Goal: Task Accomplishment & Management: Use online tool/utility

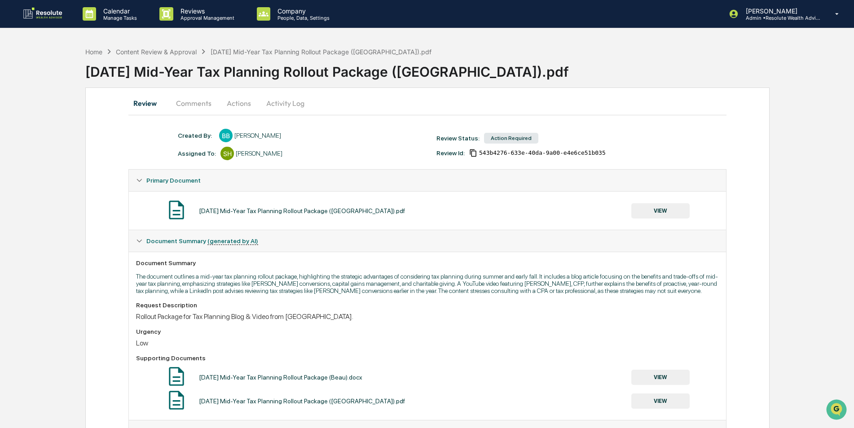
click at [649, 214] on button "VIEW" at bounding box center [660, 210] width 58 height 15
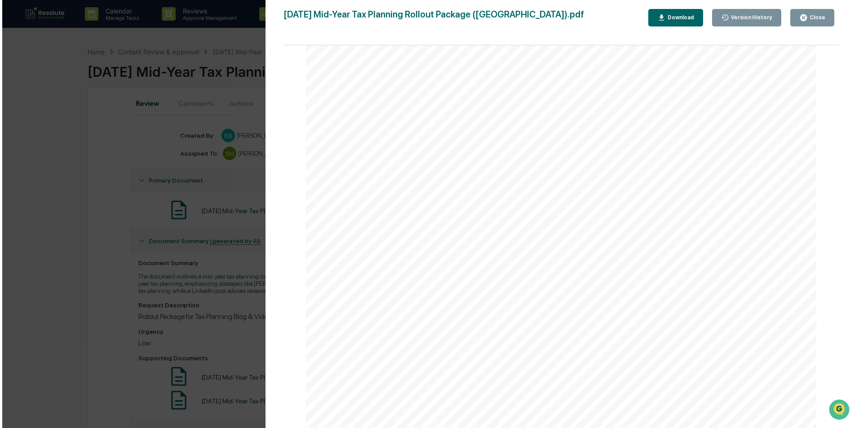
scroll to position [84, 0]
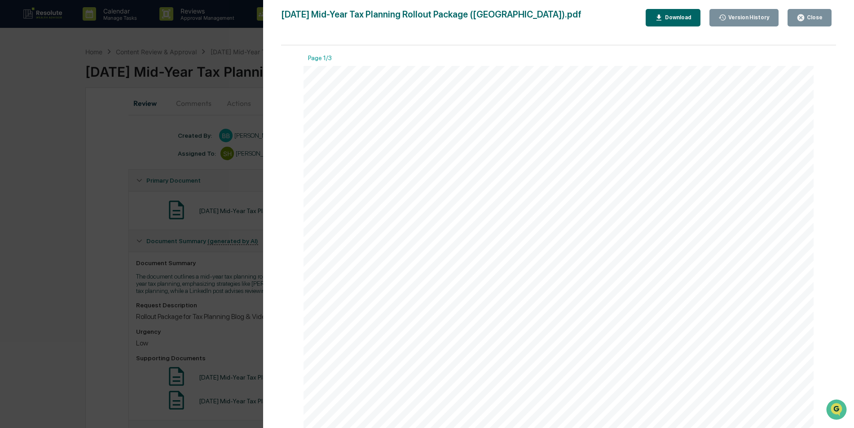
click at [806, 22] on button "Close" at bounding box center [810, 18] width 44 height 18
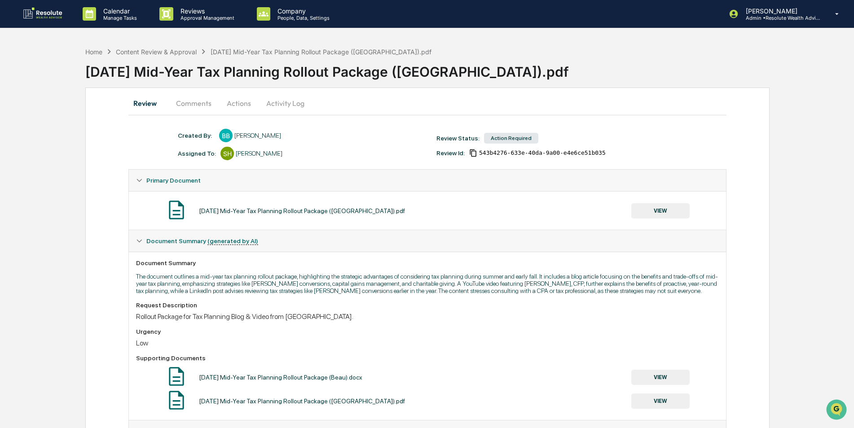
click at [236, 106] on button "Actions" at bounding box center [239, 103] width 40 height 22
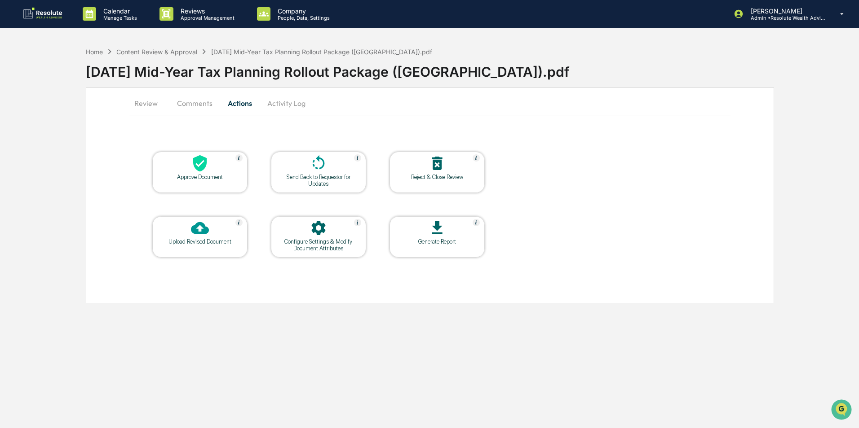
click at [187, 165] on div at bounding box center [200, 163] width 90 height 19
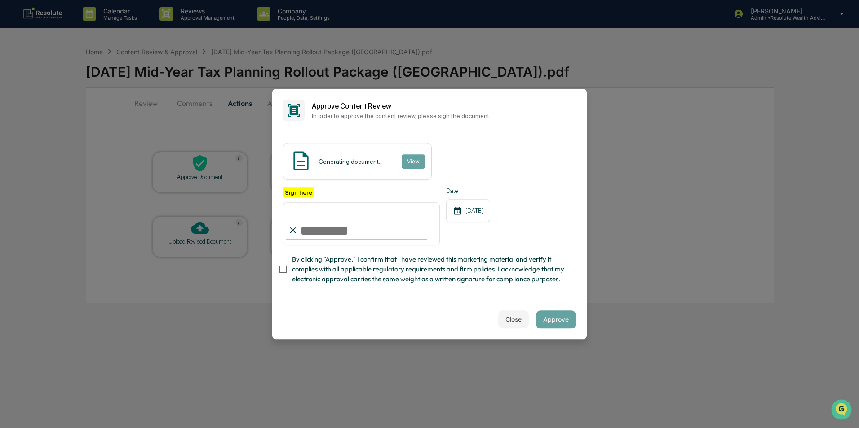
drag, startPoint x: 309, startPoint y: 235, endPoint x: 318, endPoint y: 236, distance: 9.1
click at [309, 235] on input "Sign here" at bounding box center [361, 224] width 157 height 43
type input "**********"
click at [545, 324] on button "Approve" at bounding box center [556, 320] width 40 height 18
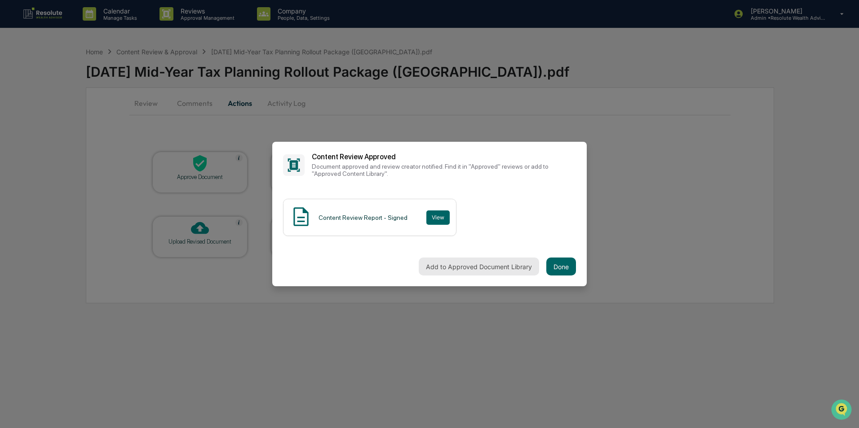
click at [452, 265] on button "Add to Approved Document Library" at bounding box center [478, 267] width 120 height 18
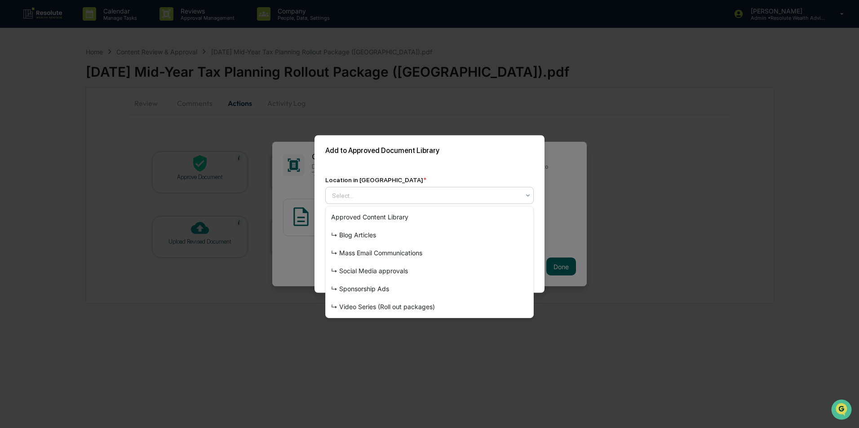
click at [400, 195] on div at bounding box center [426, 195] width 188 height 9
click at [352, 304] on div "↳ Video Series (Roll out packages)" at bounding box center [429, 307] width 207 height 18
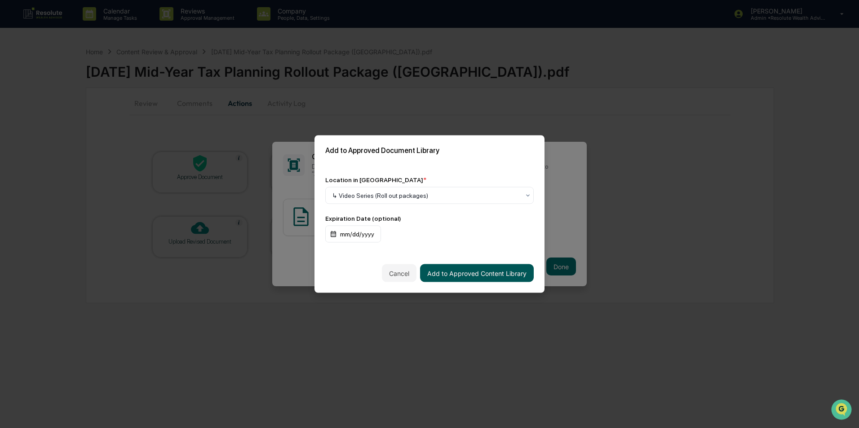
click at [468, 271] on button "Add to Approved Content Library" at bounding box center [477, 273] width 114 height 18
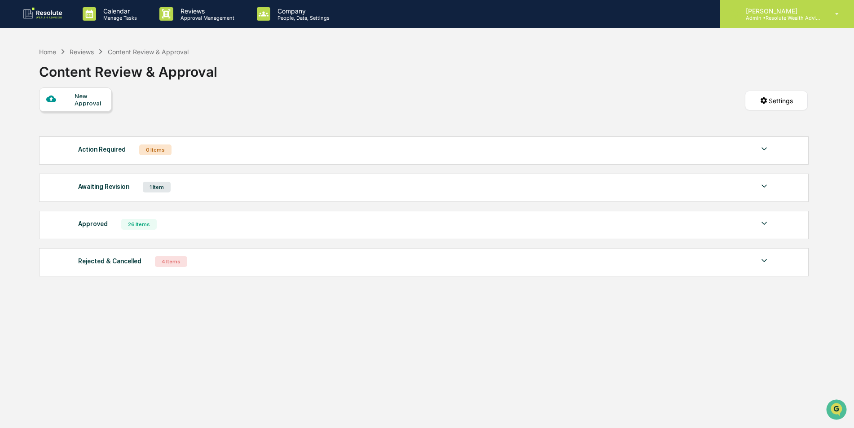
click at [809, 8] on p "[PERSON_NAME]" at bounding box center [781, 11] width 84 height 8
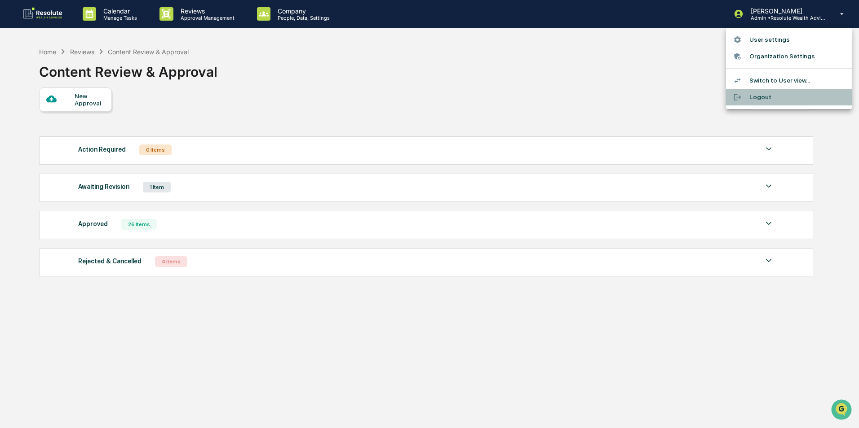
drag, startPoint x: 753, startPoint y: 96, endPoint x: 575, endPoint y: 19, distance: 194.5
click at [750, 92] on li "Logout" at bounding box center [789, 97] width 126 height 17
